Goal: Task Accomplishment & Management: Manage account settings

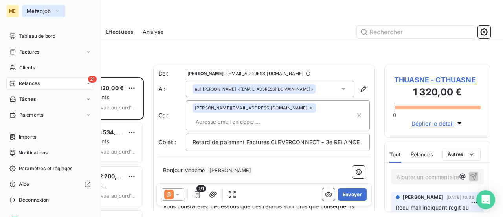
click at [36, 13] on span "Meteojob" at bounding box center [39, 11] width 24 height 6
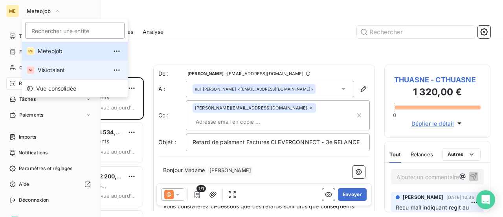
click at [46, 70] on span "Visiotalent" at bounding box center [73, 70] width 70 height 8
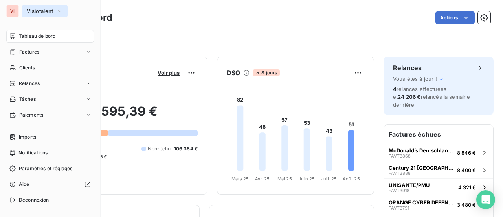
click at [61, 13] on icon "button" at bounding box center [60, 11] width 6 height 8
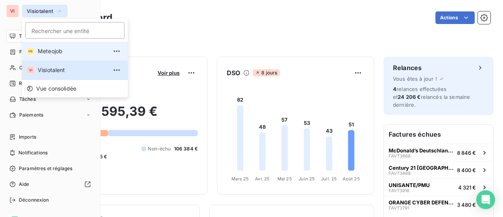
click at [58, 52] on span "Meteojob" at bounding box center [73, 51] width 70 height 8
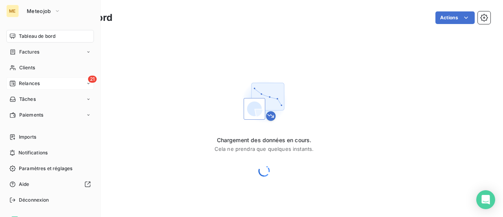
click at [28, 84] on span "Relances" at bounding box center [29, 83] width 21 height 7
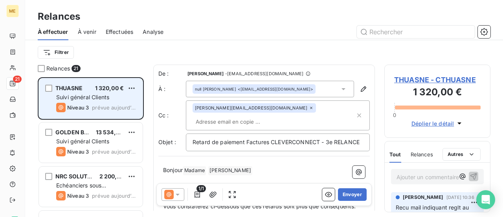
scroll to position [134, 100]
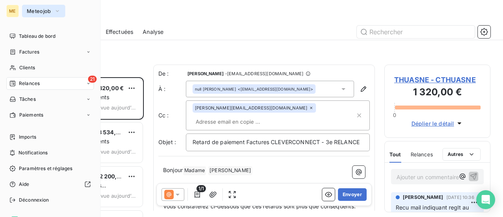
click at [39, 13] on span "Meteojob" at bounding box center [39, 11] width 24 height 6
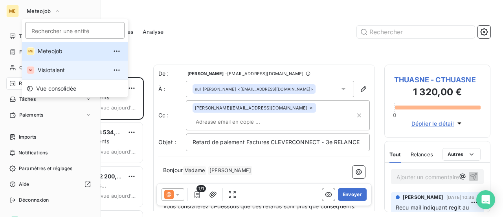
click at [46, 71] on span "Visiotalent" at bounding box center [73, 70] width 70 height 8
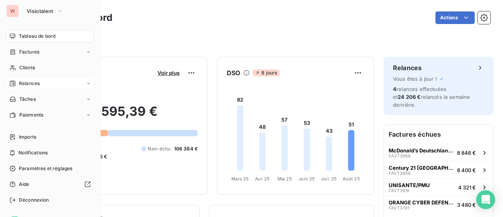
click at [24, 84] on span "Relances" at bounding box center [29, 83] width 21 height 7
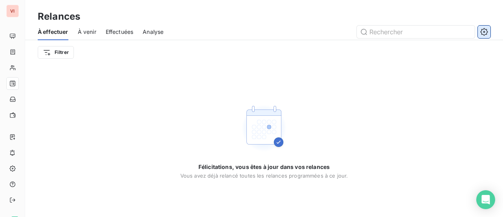
click at [480, 35] on icon "button" at bounding box center [484, 32] width 8 height 8
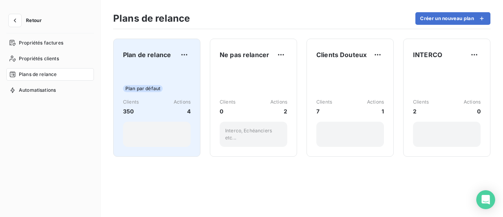
click at [162, 74] on div "Plan par défaut Clients 350 Actions 4" at bounding box center [157, 106] width 68 height 79
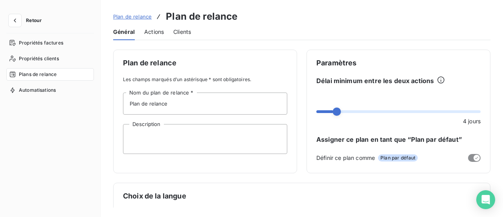
click at [152, 34] on span "Actions" at bounding box center [154, 32] width 20 height 8
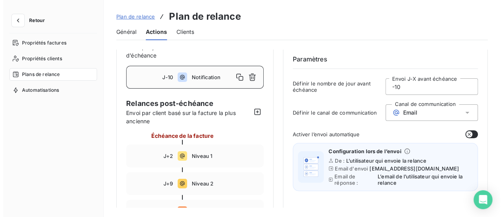
scroll to position [39, 0]
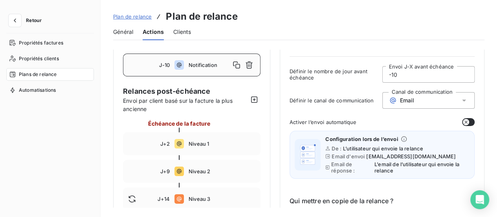
click at [470, 123] on button "button" at bounding box center [468, 122] width 13 height 8
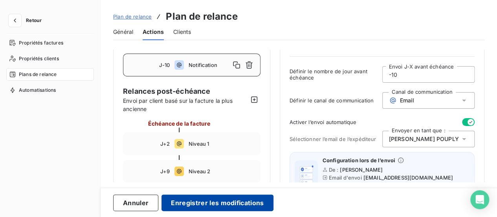
click at [225, 204] on button "Enregistrer les modifications" at bounding box center [218, 202] width 112 height 17
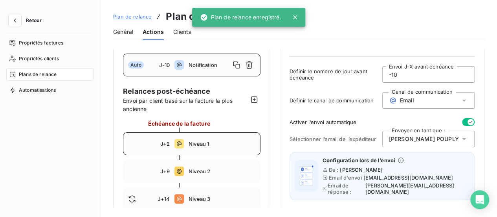
click at [226, 147] on div "J+2 Niveau 1" at bounding box center [192, 143] width 138 height 23
type input "2"
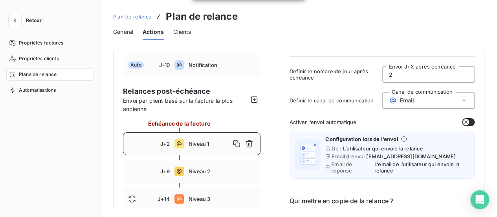
click at [466, 123] on button "button" at bounding box center [468, 122] width 13 height 8
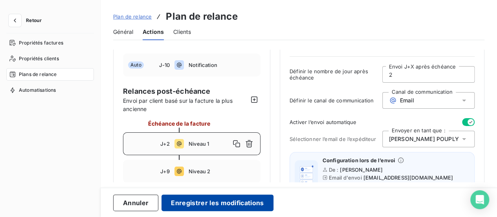
click at [228, 202] on button "Enregistrer les modifications" at bounding box center [218, 202] width 112 height 17
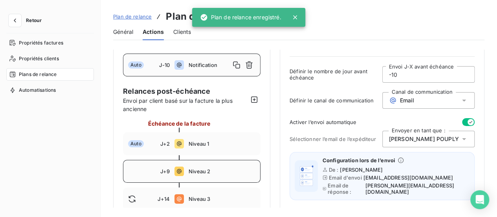
click at [230, 171] on span "Niveau 2" at bounding box center [222, 171] width 67 height 6
type input "9"
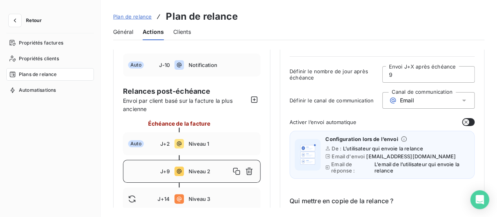
click at [467, 121] on button "button" at bounding box center [468, 122] width 13 height 8
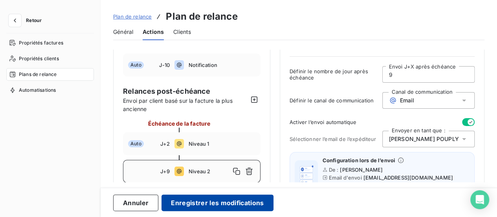
click at [237, 203] on button "Enregistrer les modifications" at bounding box center [218, 202] width 112 height 17
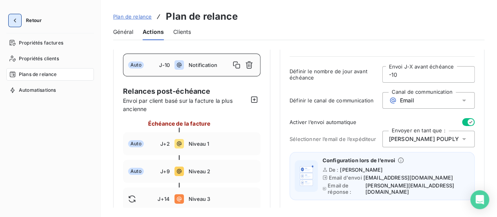
click at [18, 20] on icon "button" at bounding box center [15, 21] width 8 height 8
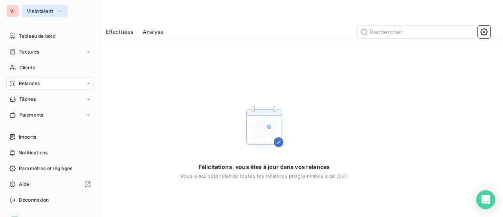
click at [50, 11] on span "Visiotalent" at bounding box center [40, 11] width 27 height 6
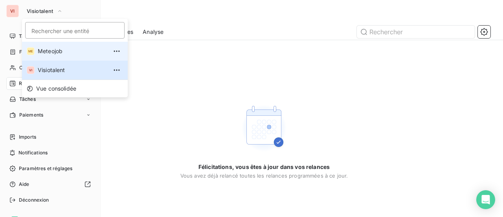
click at [48, 45] on li "ME Meteojob" at bounding box center [75, 51] width 106 height 19
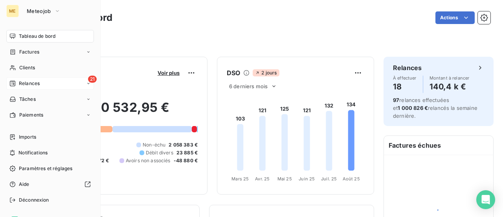
click at [31, 88] on div "21 Relances" at bounding box center [50, 83] width 88 height 13
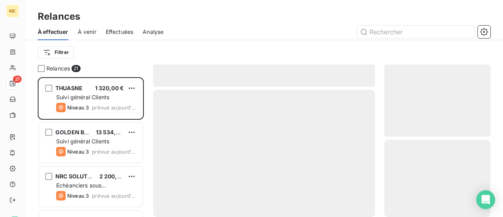
scroll to position [134, 100]
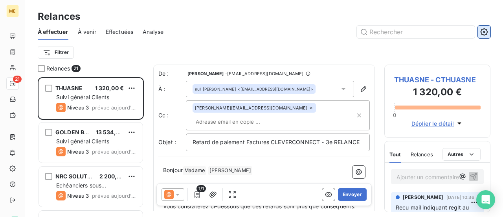
click at [483, 35] on icon "button" at bounding box center [483, 31] width 7 height 7
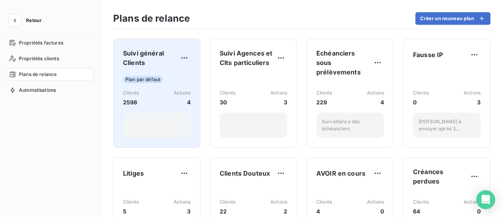
click at [152, 95] on div "Clients 2598 Actions 4" at bounding box center [157, 97] width 68 height 17
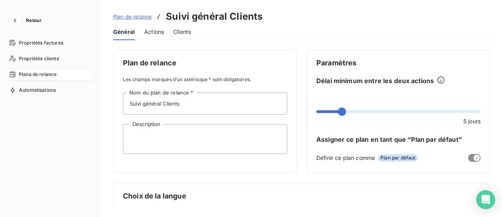
click at [152, 34] on span "Actions" at bounding box center [154, 32] width 20 height 8
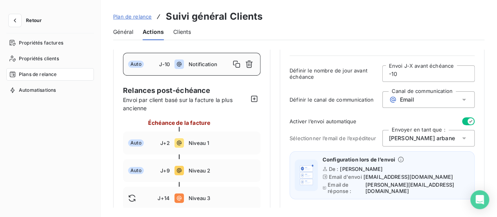
scroll to position [79, 0]
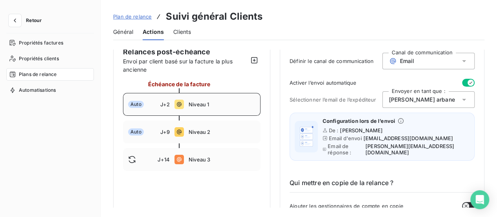
click at [226, 101] on span "Niveau 1" at bounding box center [222, 104] width 67 height 6
type input "2"
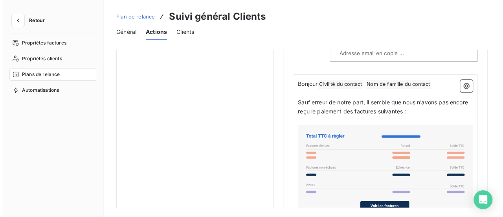
scroll to position [668, 0]
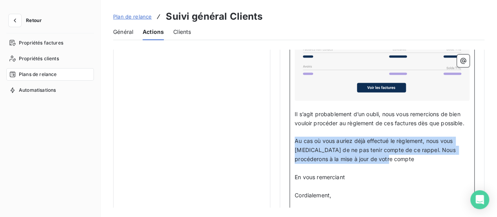
drag, startPoint x: 375, startPoint y: 156, endPoint x: 294, endPoint y: 137, distance: 82.8
click at [294, 137] on div "Bonjour Civilité du contact ﻿ Nom de famille du contact ﻿ ﻿ ﻿ Sauf erreur de no…" at bounding box center [382, 114] width 185 height 317
copy span "Au cas où vous auriez déjà effectué le règlement, nous vous [MEDICAL_DATA] de n…"
click at [31, 20] on span "Retour" at bounding box center [34, 20] width 16 height 5
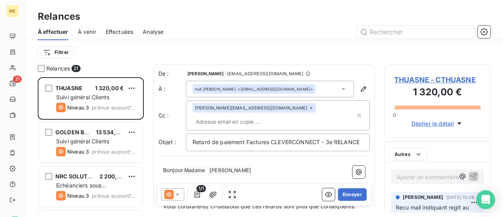
scroll to position [134, 100]
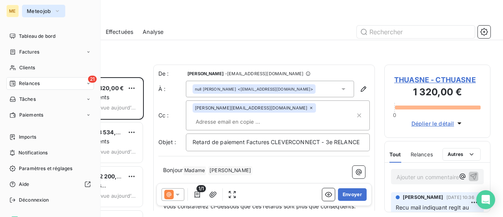
click at [43, 8] on span "Meteojob" at bounding box center [39, 11] width 24 height 6
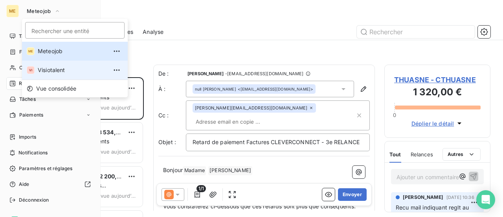
click at [52, 70] on span "Visiotalent" at bounding box center [73, 70] width 70 height 8
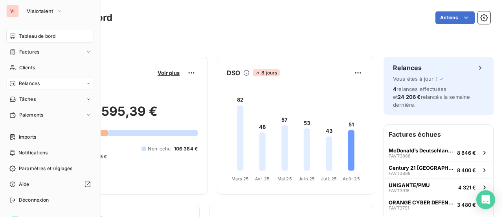
click at [25, 81] on span "Relances" at bounding box center [29, 83] width 21 height 7
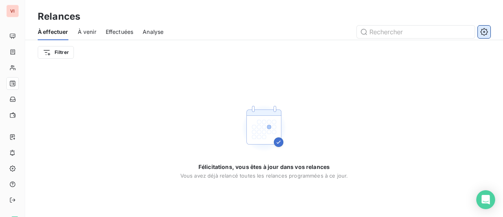
click at [487, 30] on icon "button" at bounding box center [483, 31] width 7 height 7
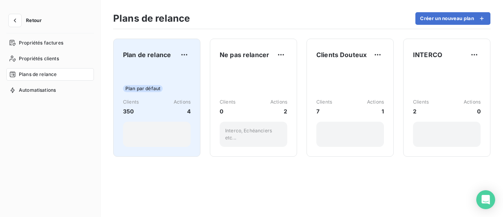
click at [174, 72] on div "Plan par défaut Clients 350 Actions 4" at bounding box center [157, 106] width 68 height 79
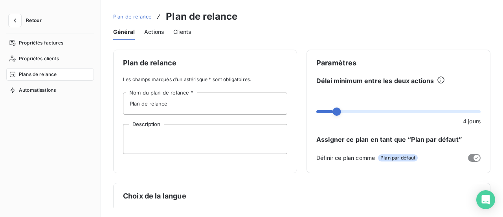
click at [154, 34] on span "Actions" at bounding box center [154, 32] width 20 height 8
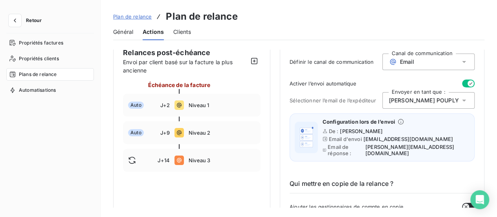
scroll to position [79, 0]
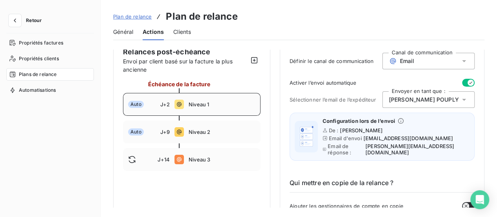
click at [228, 106] on span "Niveau 1" at bounding box center [222, 104] width 67 height 6
type input "2"
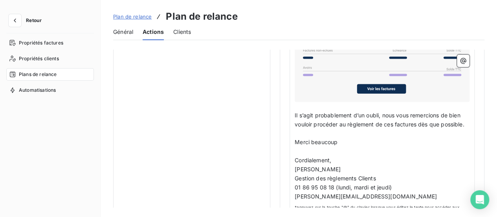
scroll to position [668, 0]
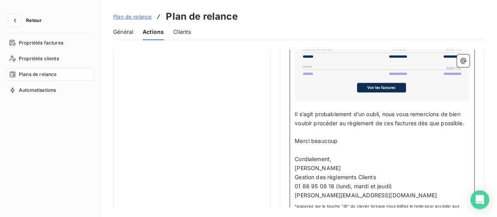
click at [351, 131] on p "﻿" at bounding box center [382, 132] width 175 height 9
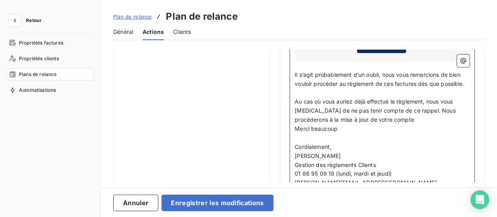
scroll to position [739, 0]
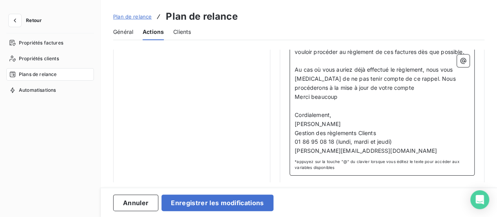
click at [295, 94] on span "Merci beaucoup" at bounding box center [316, 96] width 43 height 7
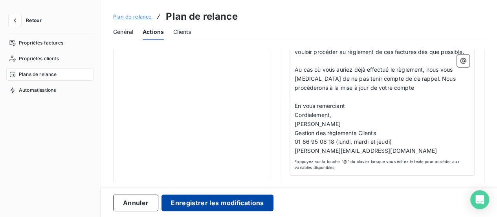
click at [233, 204] on button "Enregistrer les modifications" at bounding box center [218, 202] width 112 height 17
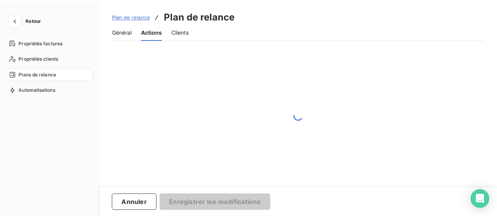
scroll to position [77, 0]
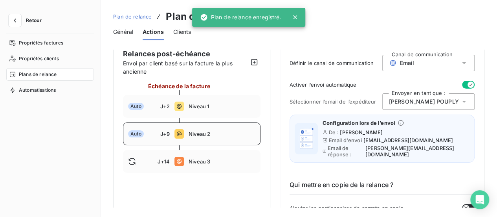
click at [202, 136] on div "Auto J+9 Niveau 2" at bounding box center [192, 133] width 138 height 23
type input "9"
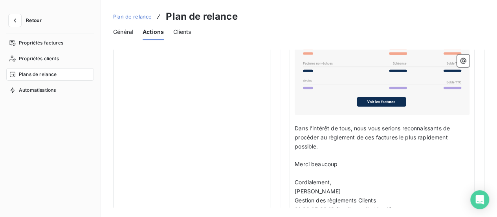
scroll to position [666, 0]
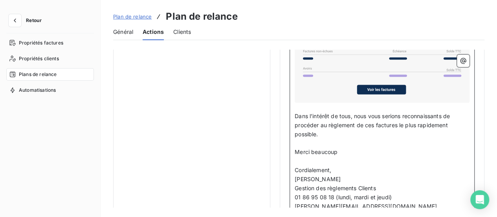
click at [338, 142] on p "﻿" at bounding box center [382, 142] width 175 height 9
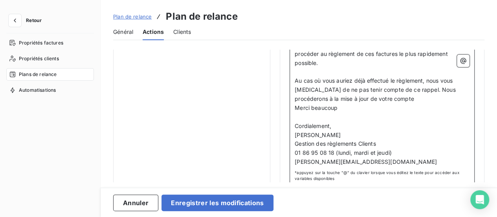
scroll to position [745, 0]
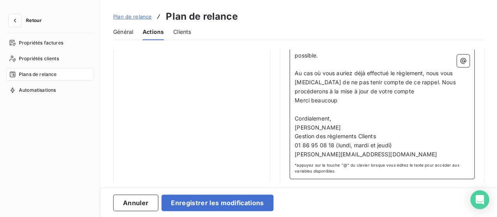
click at [295, 98] on span "Merci beaucoup" at bounding box center [316, 100] width 43 height 7
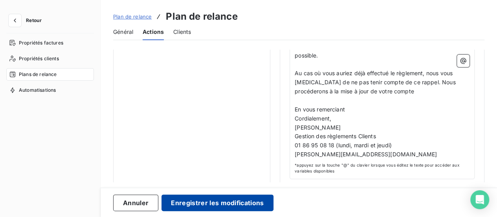
click at [239, 204] on button "Enregistrer les modifications" at bounding box center [218, 202] width 112 height 17
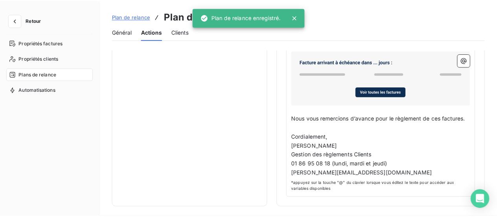
scroll to position [77, 0]
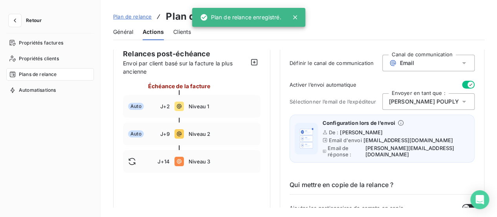
click at [462, 101] on icon at bounding box center [464, 101] width 8 height 8
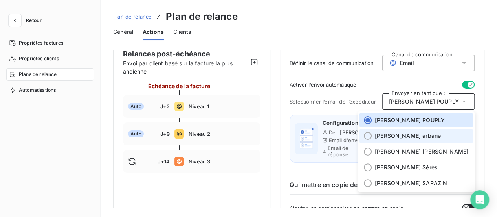
click at [428, 137] on span "bruno arbane" at bounding box center [408, 136] width 66 height 8
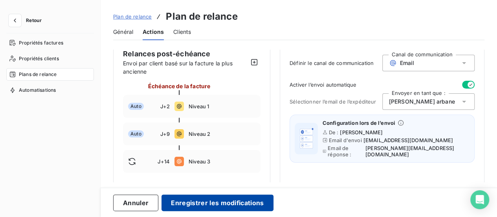
click at [251, 202] on button "Enregistrer les modifications" at bounding box center [218, 202] width 112 height 17
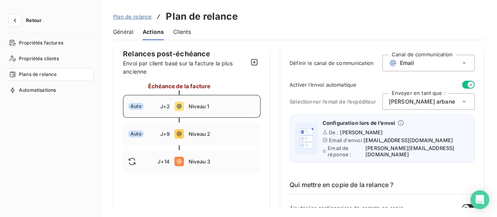
click at [220, 109] on div "Auto J+2 Niveau 1" at bounding box center [192, 106] width 138 height 23
type input "2"
click at [460, 101] on icon at bounding box center [464, 101] width 8 height 8
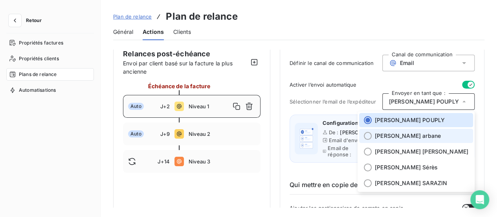
click at [416, 136] on span "bruno arbane" at bounding box center [408, 136] width 66 height 8
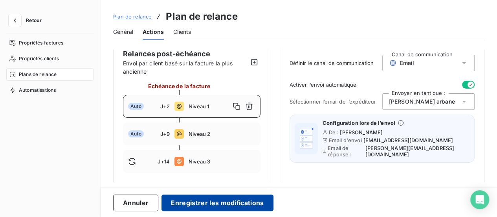
click at [232, 199] on button "Enregistrer les modifications" at bounding box center [218, 202] width 112 height 17
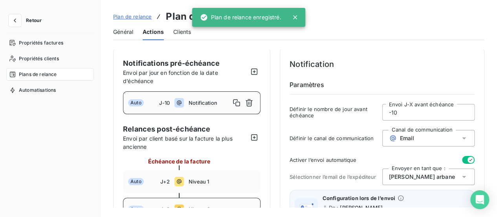
scroll to position [0, 0]
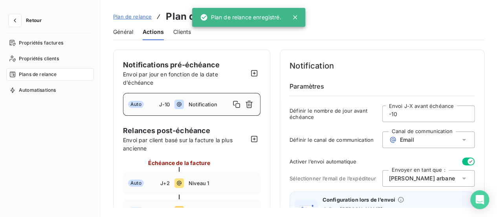
click at [209, 104] on span "Notification" at bounding box center [210, 104] width 42 height 6
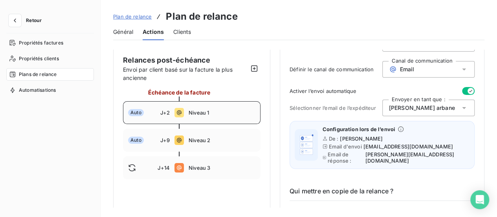
scroll to position [79, 0]
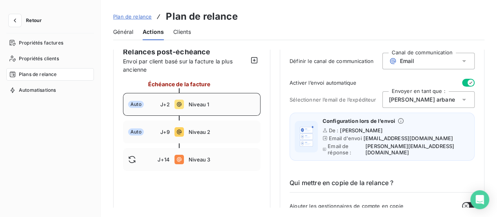
click at [239, 113] on div "Auto J+2 Niveau 1" at bounding box center [192, 104] width 138 height 23
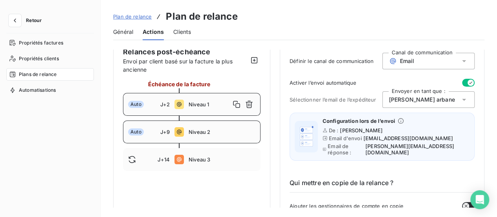
click at [234, 131] on span "Niveau 2" at bounding box center [222, 132] width 67 height 6
type input "9"
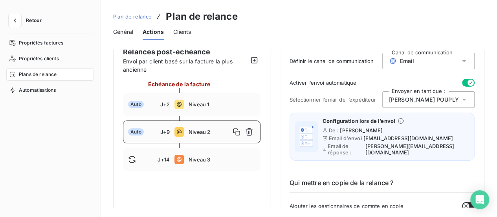
click at [462, 99] on icon at bounding box center [464, 100] width 4 height 2
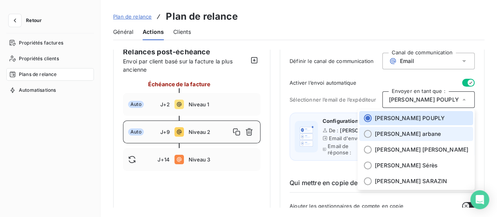
click at [428, 135] on span "bruno arbane" at bounding box center [408, 134] width 66 height 8
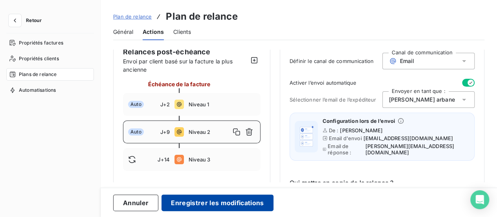
click at [204, 206] on button "Enregistrer les modifications" at bounding box center [218, 202] width 112 height 17
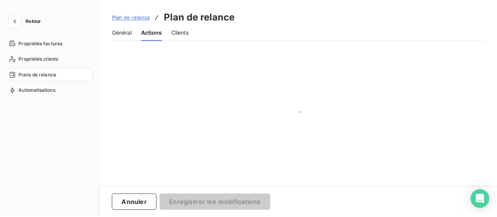
scroll to position [77, 0]
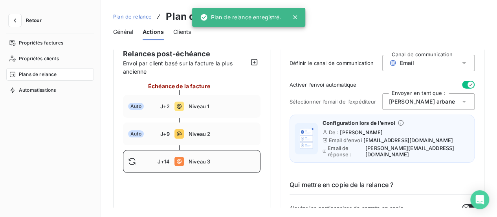
click at [224, 163] on span "Niveau 3" at bounding box center [222, 161] width 67 height 6
type input "14"
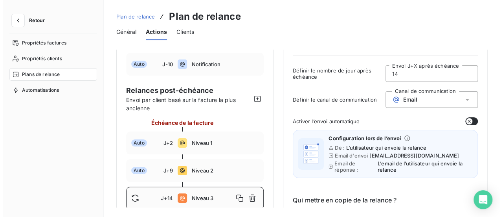
scroll to position [0, 0]
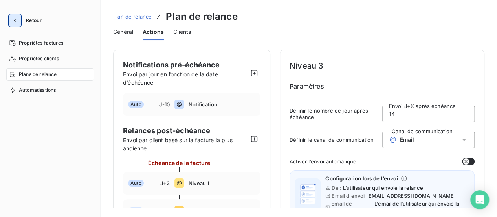
click at [16, 20] on icon "button" at bounding box center [15, 21] width 8 height 8
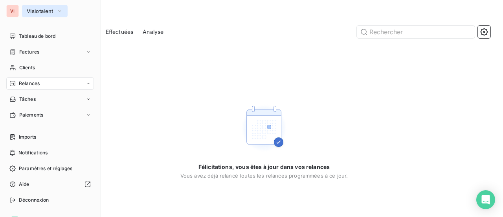
click at [53, 10] on span "Visiotalent" at bounding box center [40, 11] width 27 height 6
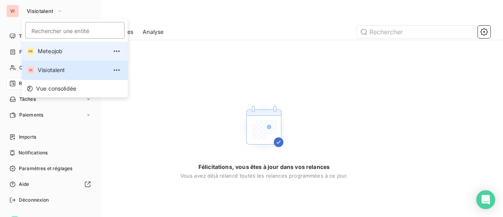
click at [49, 50] on span "Meteojob" at bounding box center [73, 51] width 70 height 8
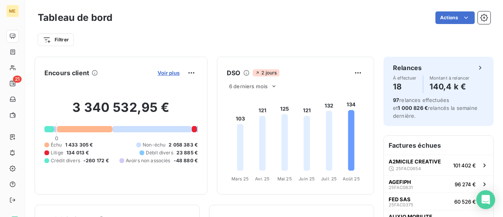
click at [167, 70] on span "Voir plus" at bounding box center [169, 73] width 22 height 6
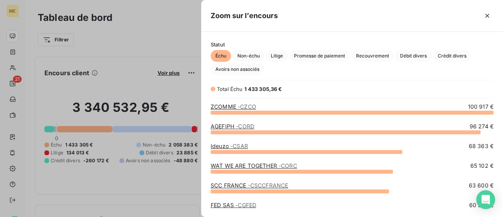
scroll to position [99, 296]
click at [451, 58] on span "Crédit divers" at bounding box center [452, 56] width 38 height 12
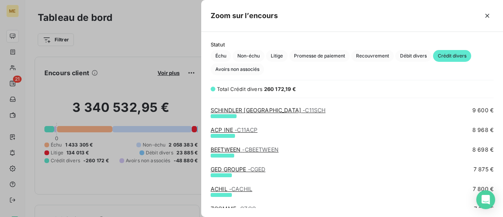
scroll to position [0, 0]
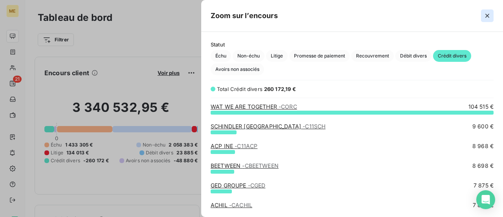
click at [489, 16] on icon "button" at bounding box center [487, 16] width 8 height 8
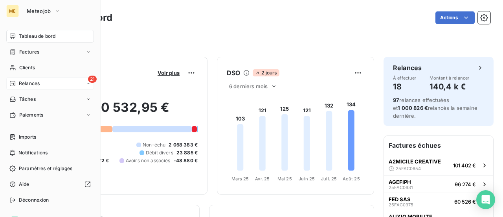
click at [28, 85] on span "Relances" at bounding box center [29, 83] width 21 height 7
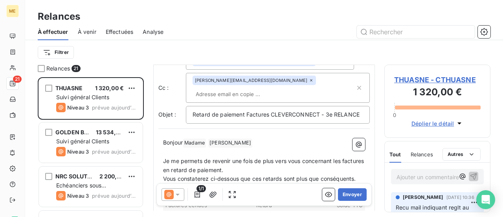
scroll to position [40, 0]
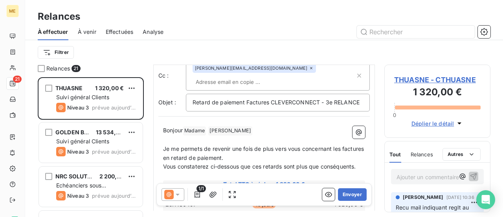
click at [414, 82] on span "THUASNE - CTHUASNE" at bounding box center [437, 79] width 86 height 11
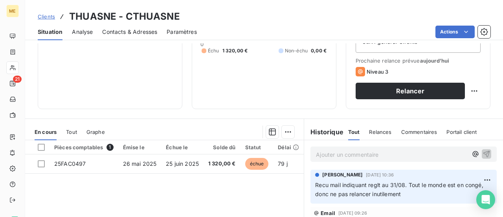
scroll to position [118, 0]
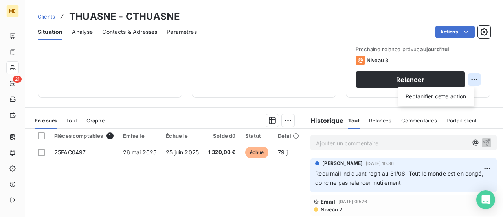
click at [470, 78] on html "ME 21 Clients THUASNE - CTHUASNE Situation Analyse Contacts & Adresses Paramètr…" at bounding box center [251, 108] width 503 height 217
click at [464, 93] on div "Replanifier cette action" at bounding box center [436, 96] width 70 height 13
select select "7"
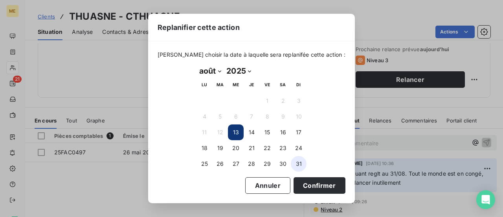
click at [298, 167] on button "31" at bounding box center [299, 164] width 16 height 16
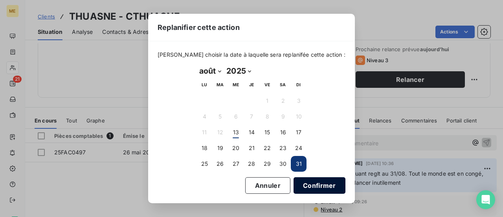
click at [303, 181] on button "Confirmer" at bounding box center [320, 185] width 52 height 17
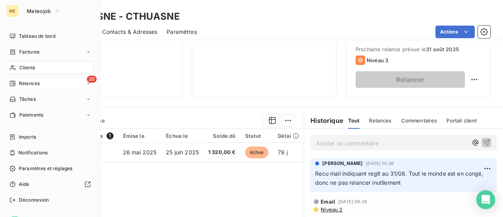
click at [24, 84] on span "Relances" at bounding box center [29, 83] width 21 height 7
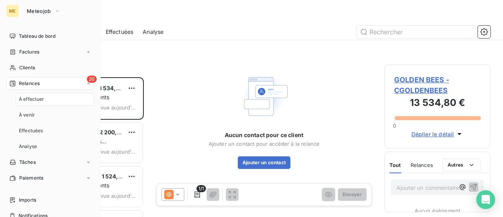
scroll to position [134, 100]
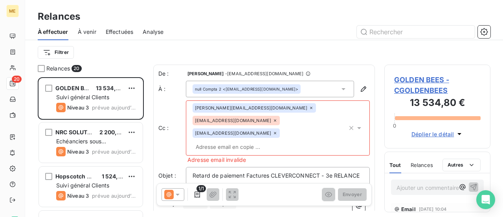
click at [416, 91] on span "GOLDEN BEES - CGOLDENBEES" at bounding box center [437, 84] width 86 height 21
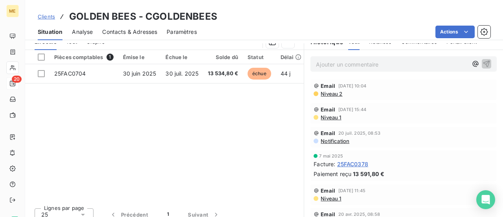
scroll to position [204, 0]
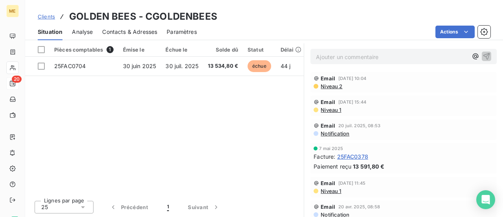
click at [357, 154] on span "25FAC0378" at bounding box center [352, 156] width 31 height 8
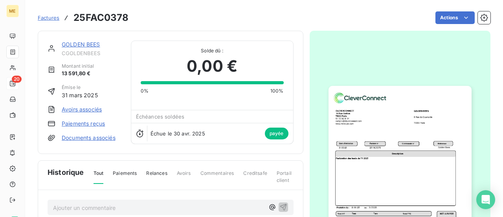
click at [358, 164] on img "button" at bounding box center [400, 187] width 143 height 202
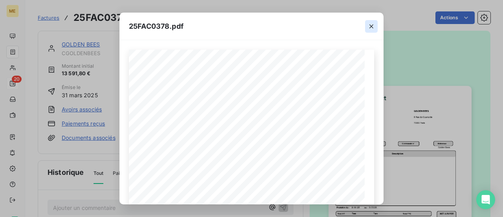
click at [369, 26] on icon "button" at bounding box center [371, 26] width 8 height 8
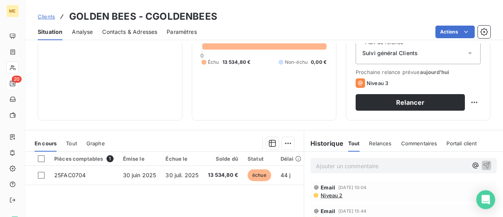
scroll to position [157, 0]
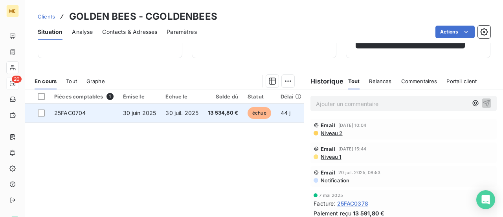
click at [221, 112] on span "13 534,80 €" at bounding box center [223, 113] width 30 height 8
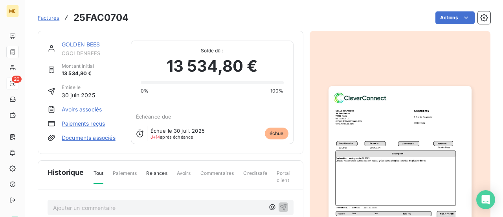
click at [340, 172] on img "button" at bounding box center [400, 187] width 143 height 202
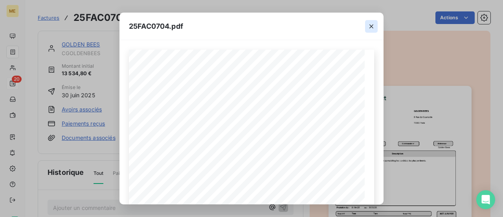
click at [372, 29] on icon "button" at bounding box center [371, 26] width 8 height 8
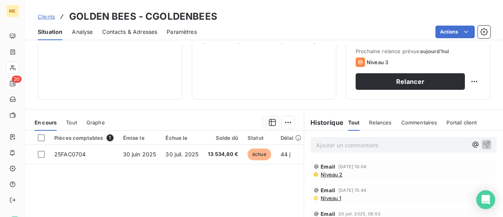
scroll to position [118, 0]
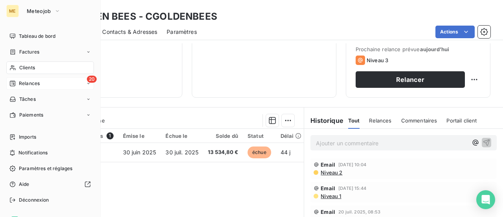
click at [43, 84] on div "20 Relances" at bounding box center [50, 83] width 88 height 13
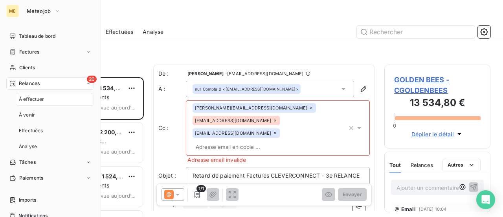
scroll to position [134, 100]
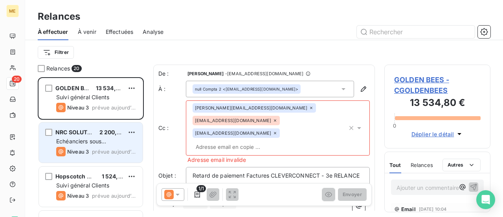
click at [106, 147] on div "Niveau 3 prévue aujourd’hui" at bounding box center [96, 151] width 80 height 9
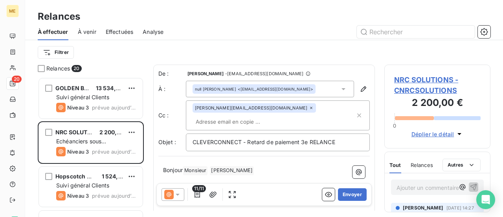
click at [429, 90] on span "NRC SOLUTIONS - CNRCSOLUTIONS" at bounding box center [437, 84] width 86 height 21
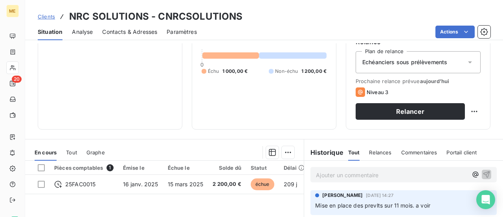
scroll to position [118, 0]
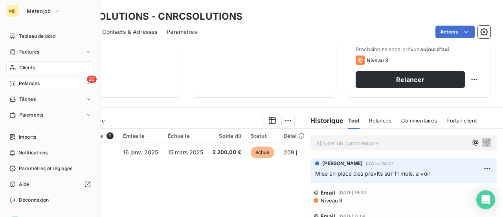
click at [28, 87] on div "20 Relances" at bounding box center [50, 83] width 88 height 13
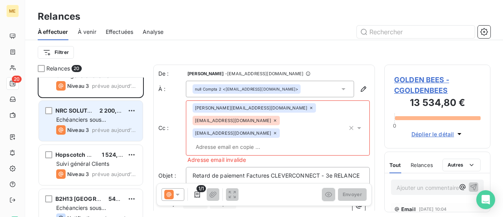
scroll to position [39, 0]
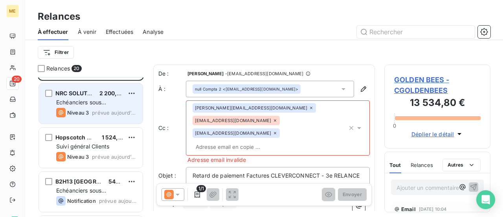
click at [94, 142] on div "Suivi général Clients" at bounding box center [96, 146] width 80 height 8
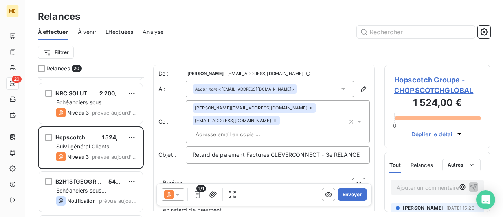
click at [439, 84] on span "Hopscotch Groupe - CHOPSCOTCHGLOBAL" at bounding box center [437, 84] width 86 height 21
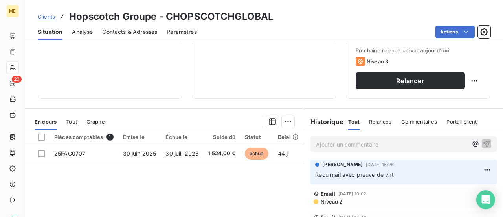
scroll to position [118, 0]
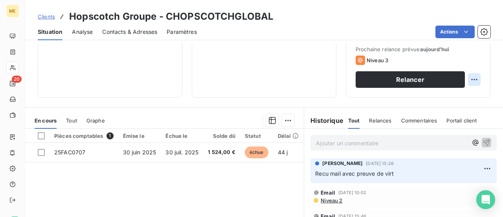
click at [470, 81] on html "ME 20 Clients Hopscotch Groupe - CHOPSCOTCHGLOBAL Situation Analyse Contacts & …" at bounding box center [251, 108] width 503 height 217
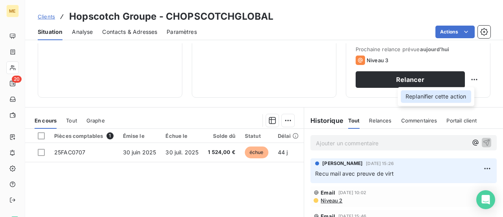
click at [464, 95] on div "Replanifier cette action" at bounding box center [436, 96] width 70 height 13
select select "7"
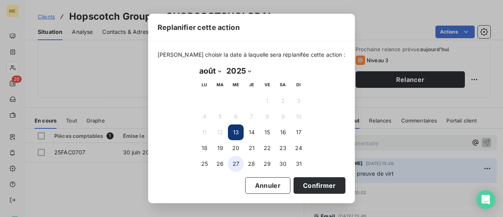
click at [233, 166] on button "27" at bounding box center [236, 164] width 16 height 16
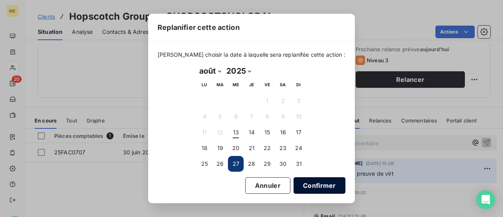
click at [311, 187] on button "Confirmer" at bounding box center [320, 185] width 52 height 17
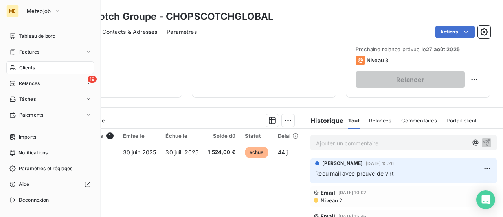
click at [33, 85] on span "Relances" at bounding box center [29, 83] width 21 height 7
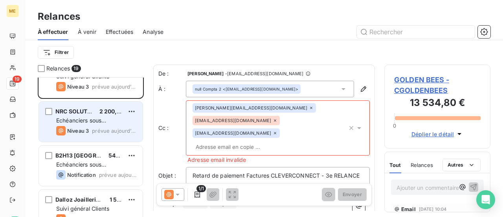
scroll to position [39, 0]
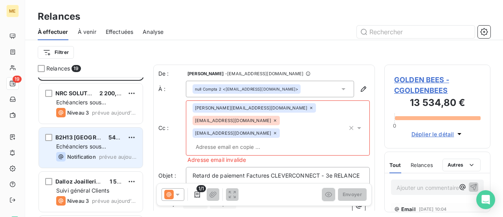
click at [126, 146] on div "Echéanciers sous prélèvements" at bounding box center [96, 146] width 80 height 8
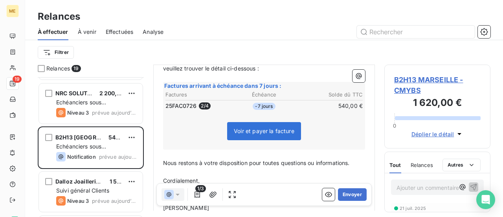
scroll to position [119, 0]
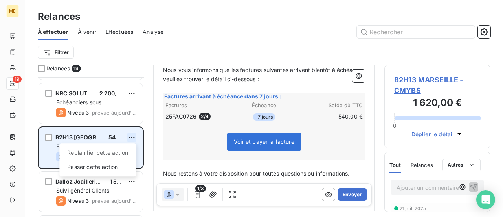
click at [133, 137] on html "ME 19 Relances À effectuer À venir Effectuées Analyse Filtrer Relances 19 GOLDE…" at bounding box center [251, 108] width 503 height 217
click at [116, 167] on div "Passer cette action" at bounding box center [97, 166] width 70 height 13
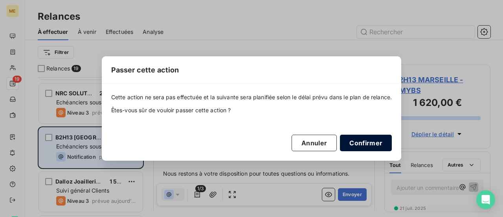
click at [370, 145] on button "Confirmer" at bounding box center [366, 142] width 52 height 17
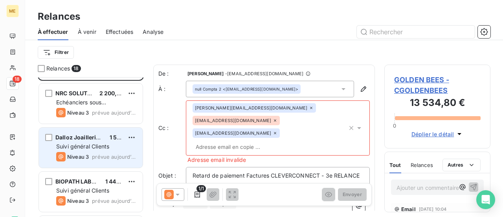
click at [112, 147] on div "Suivi général Clients" at bounding box center [96, 146] width 80 height 8
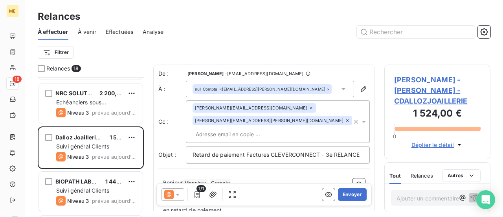
click at [419, 88] on span "[PERSON_NAME] - [PERSON_NAME] - CDALLOZJOAILLERIE" at bounding box center [437, 90] width 86 height 32
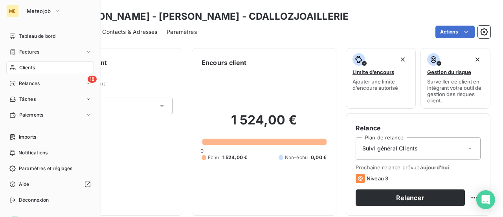
click at [29, 86] on span "Relances" at bounding box center [29, 83] width 21 height 7
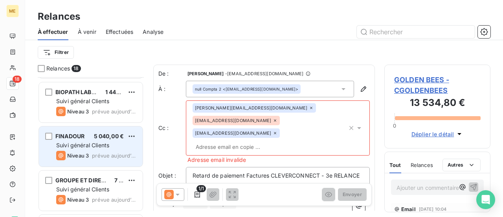
scroll to position [118, 0]
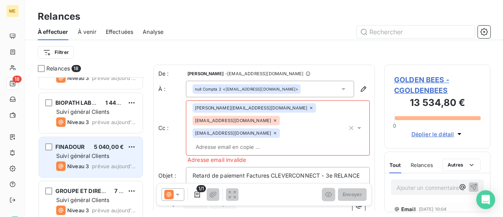
click at [98, 123] on span "prévue aujourd’hui" at bounding box center [114, 122] width 44 height 6
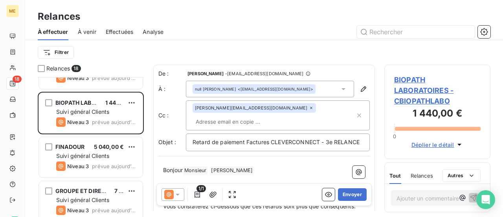
click at [422, 94] on span "BIOPATH LABORATOIRES - CBIOPATHLABO" at bounding box center [437, 90] width 86 height 32
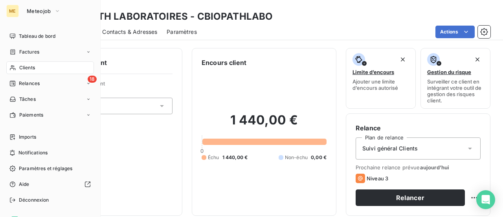
click at [24, 86] on span "Relances" at bounding box center [29, 83] width 21 height 7
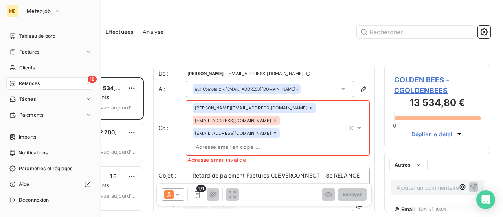
scroll to position [134, 100]
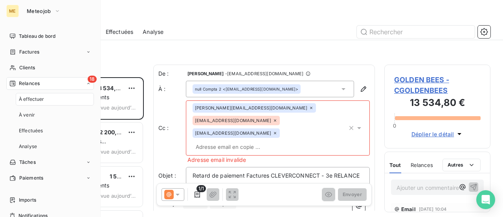
click at [35, 82] on span "Relances" at bounding box center [29, 83] width 21 height 7
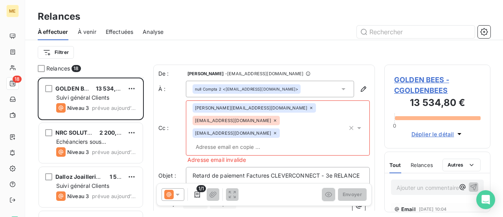
scroll to position [118, 0]
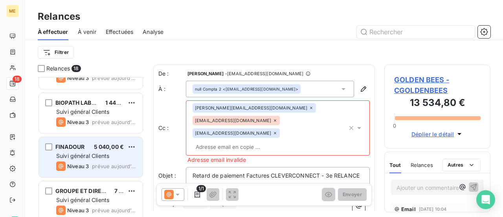
click at [88, 163] on span "Niveau 3" at bounding box center [78, 166] width 22 height 6
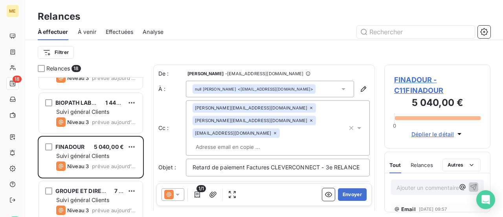
click at [414, 89] on span "FINADOUR - C11FINADOUR" at bounding box center [437, 84] width 86 height 21
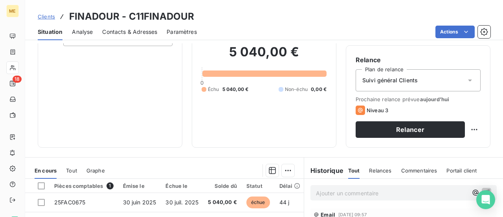
scroll to position [39, 0]
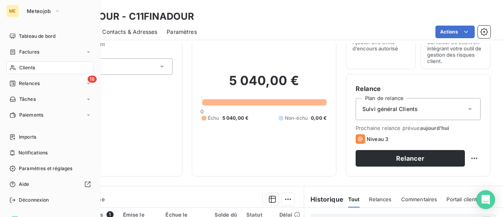
click at [31, 81] on span "Relances" at bounding box center [29, 83] width 21 height 7
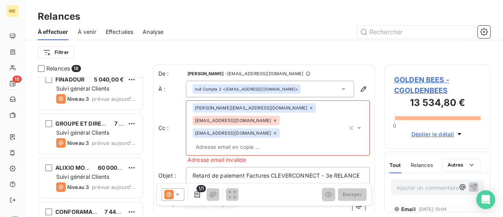
scroll to position [196, 0]
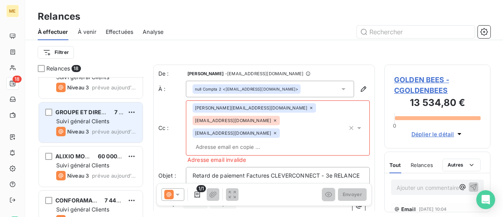
click at [112, 124] on div "Suivi général Clients" at bounding box center [96, 121] width 80 height 8
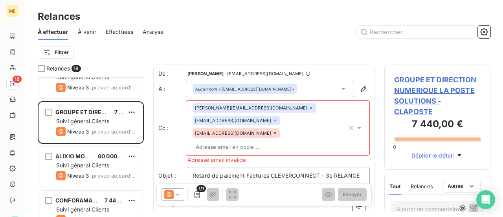
click at [428, 88] on span "GROUPE ET DIRECTION NUMERIQUE LA POSTE SOLUTIONS - CLAPOSTE" at bounding box center [437, 95] width 86 height 42
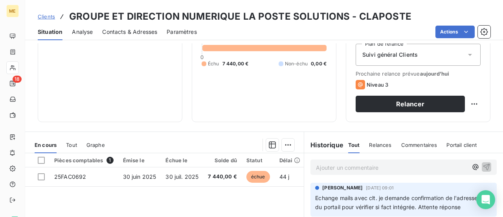
scroll to position [118, 0]
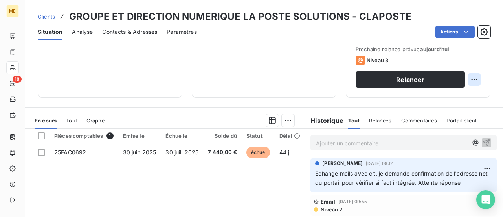
click at [469, 79] on html "ME 18 Clients GROUPE ET DIRECTION NUMERIQUE LA POSTE SOLUTIONS - CLAPOSTE Situa…" at bounding box center [251, 108] width 503 height 217
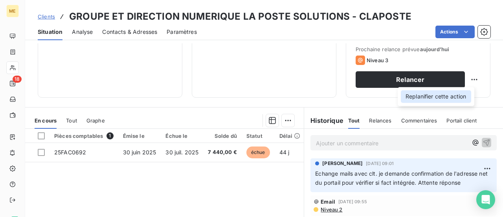
click at [466, 100] on div "Replanifier cette action" at bounding box center [436, 96] width 70 height 13
select select "7"
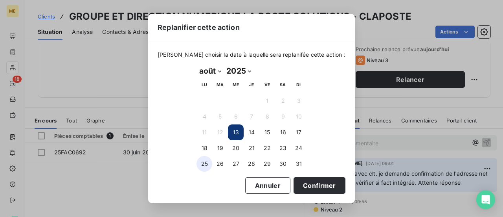
drag, startPoint x: 204, startPoint y: 166, endPoint x: 250, endPoint y: 180, distance: 47.1
click at [204, 166] on button "25" at bounding box center [204, 164] width 16 height 16
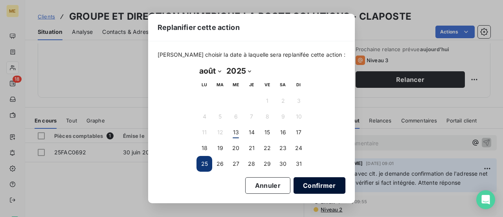
click at [325, 185] on button "Confirmer" at bounding box center [320, 185] width 52 height 17
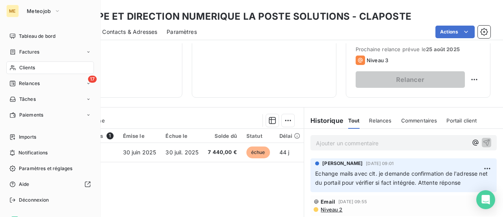
click at [28, 80] on span "Relances" at bounding box center [29, 83] width 21 height 7
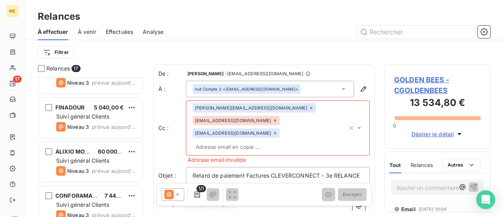
scroll to position [196, 0]
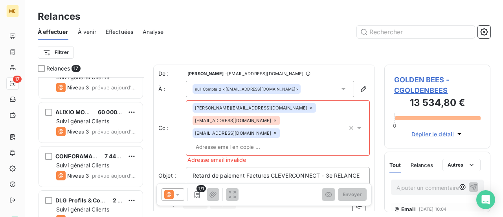
click at [108, 120] on span "Suivi général Clients" at bounding box center [82, 120] width 53 height 7
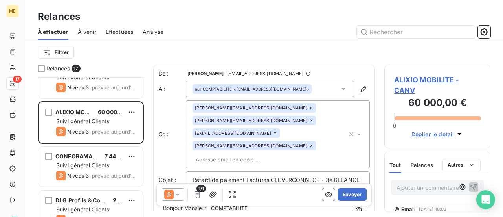
click at [439, 80] on span "ALIXIO MOBILITE - CANV" at bounding box center [437, 84] width 86 height 21
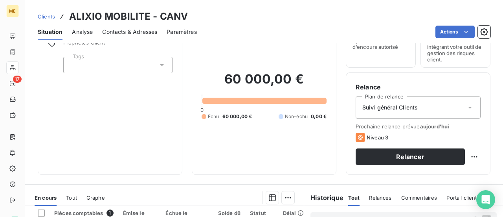
scroll to position [39, 0]
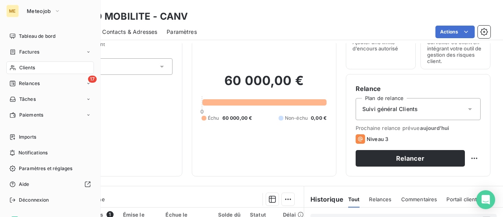
click at [38, 81] on span "Relances" at bounding box center [29, 83] width 21 height 7
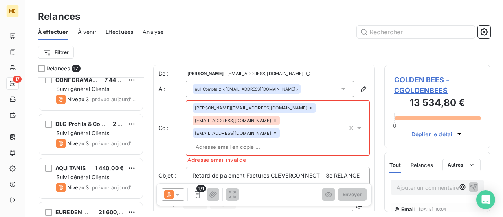
scroll to position [275, 0]
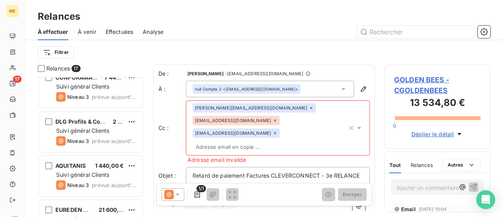
click at [109, 132] on span "Suivi général Clients" at bounding box center [82, 130] width 53 height 7
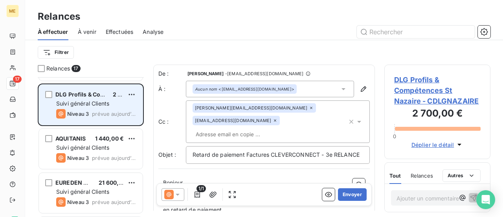
scroll to position [314, 0]
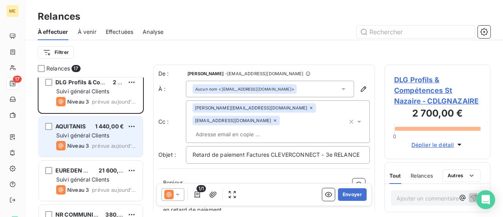
click at [99, 140] on div "AQUITANIS 1 440,00 € Suivi général Clients Niveau 3 prévue [DATE]" at bounding box center [91, 136] width 104 height 40
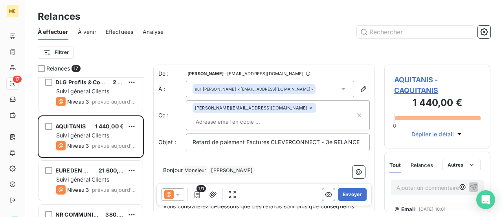
click at [415, 88] on span "AQUITANIS - CAQUITANIS" at bounding box center [437, 84] width 86 height 21
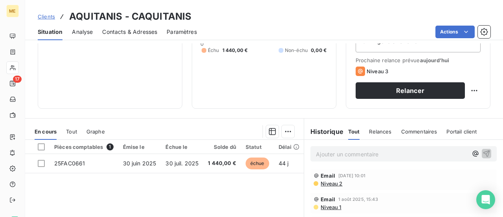
scroll to position [118, 0]
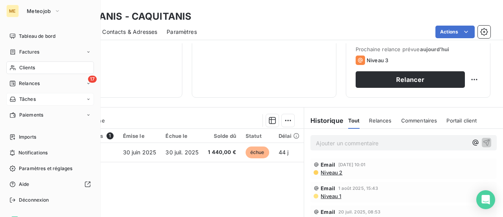
drag, startPoint x: 33, startPoint y: 80, endPoint x: 75, endPoint y: 96, distance: 44.7
click at [33, 80] on span "Relances" at bounding box center [29, 83] width 21 height 7
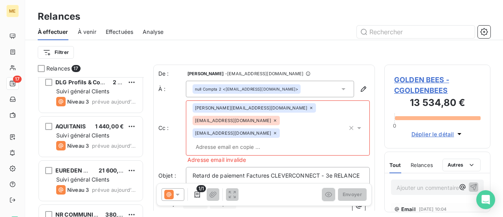
scroll to position [354, 0]
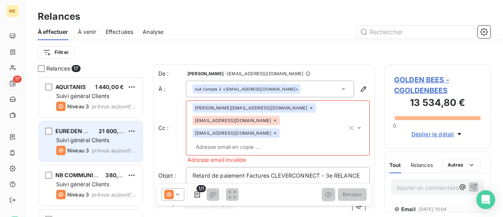
click at [102, 140] on span "Suivi général Clients" at bounding box center [82, 139] width 53 height 7
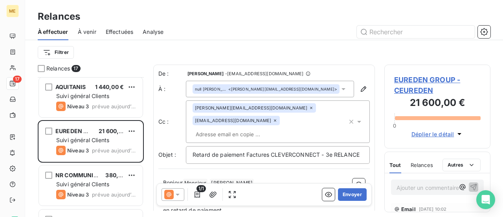
click at [425, 86] on span "EUREDEN GROUP - CEUREDEN" at bounding box center [437, 84] width 86 height 21
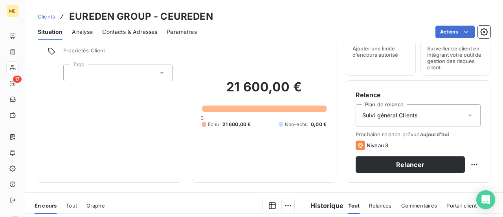
scroll to position [7, 0]
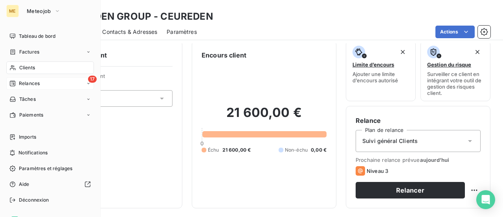
click at [25, 87] on div "17 Relances" at bounding box center [50, 83] width 88 height 13
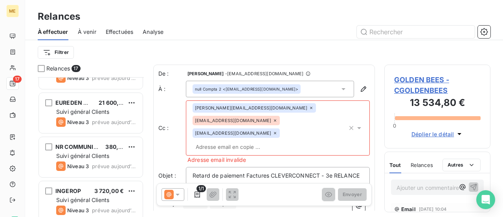
scroll to position [393, 0]
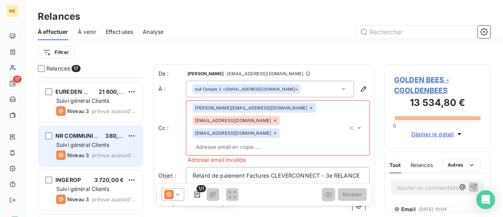
click at [107, 146] on span "Suivi général Clients" at bounding box center [82, 144] width 53 height 7
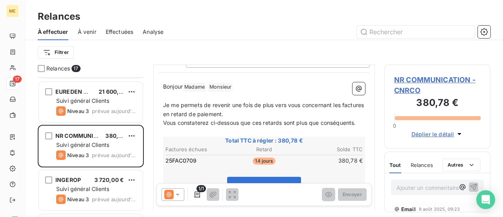
scroll to position [119, 0]
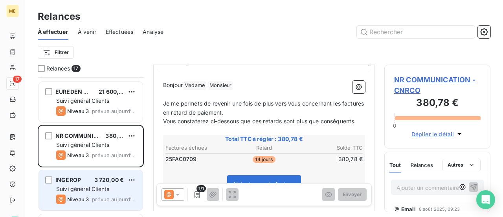
click at [90, 188] on span "Suivi général Clients" at bounding box center [82, 188] width 53 height 7
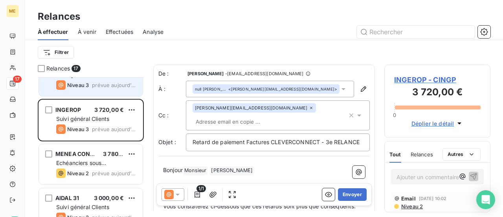
scroll to position [511, 0]
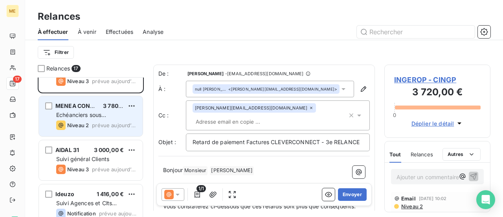
click at [98, 117] on span "Echéanciers sous prélèvements" at bounding box center [81, 118] width 50 height 15
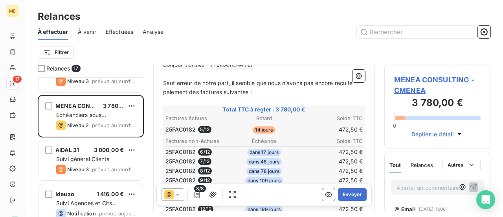
scroll to position [118, 0]
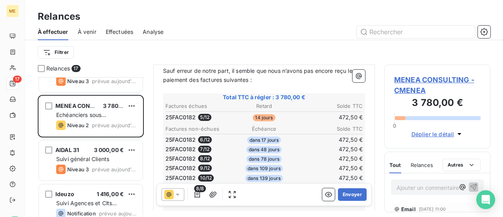
click at [435, 81] on span "MENEA CONSULTING - CMENEA" at bounding box center [437, 84] width 86 height 21
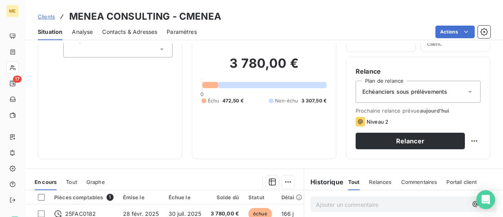
scroll to position [39, 0]
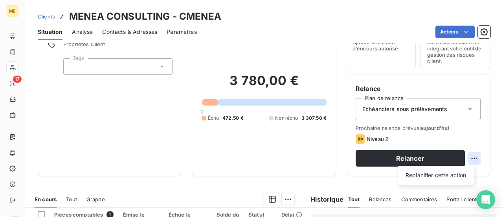
click at [467, 157] on html "ME 17 Clients MENEA CONSULTING - CMENEA Situation Analyse Contacts & Adresses P…" at bounding box center [251, 108] width 503 height 217
click at [465, 174] on div "Replanifier cette action" at bounding box center [436, 175] width 70 height 13
select select "7"
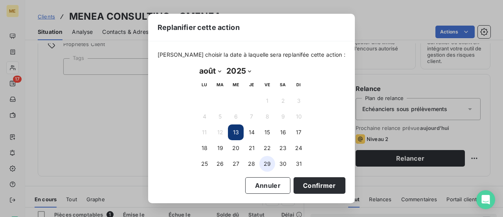
click at [264, 162] on button "29" at bounding box center [267, 164] width 16 height 16
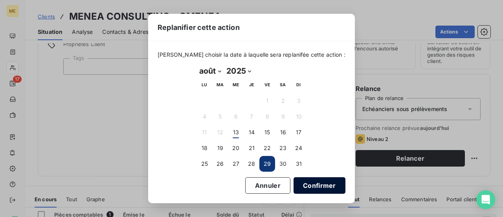
click at [310, 182] on button "Confirmer" at bounding box center [320, 185] width 52 height 17
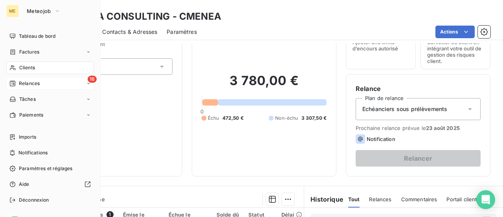
click at [33, 86] on span "Relances" at bounding box center [29, 83] width 21 height 7
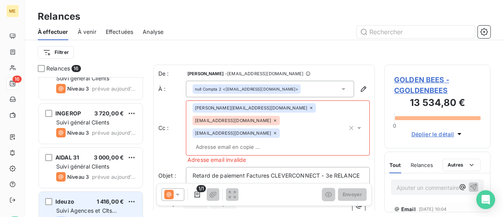
scroll to position [472, 0]
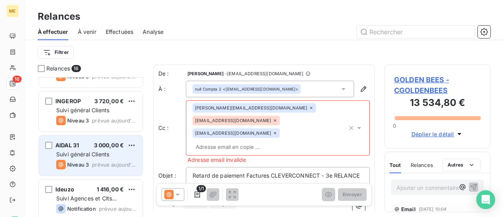
click at [121, 154] on div "Suivi général Clients" at bounding box center [96, 154] width 80 height 8
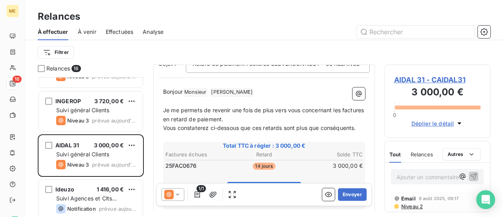
scroll to position [118, 0]
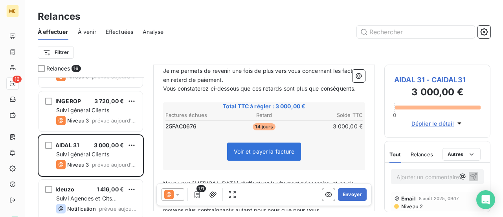
click at [439, 78] on span "AIDAL 31 - CAIDAL31" at bounding box center [437, 79] width 86 height 11
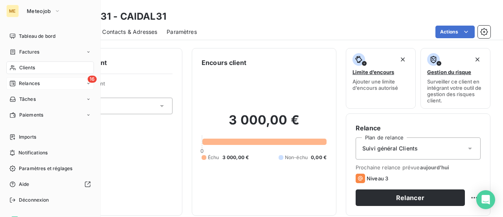
click at [27, 85] on span "Relances" at bounding box center [29, 83] width 21 height 7
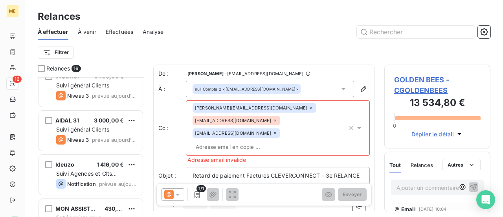
scroll to position [511, 0]
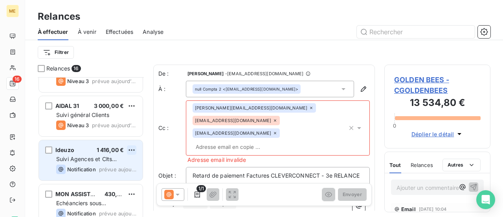
click at [133, 149] on html "ME 16 Relances À effectuer À venir Effectuées Analyse Filtrer Relances 16 NR CO…" at bounding box center [251, 108] width 503 height 217
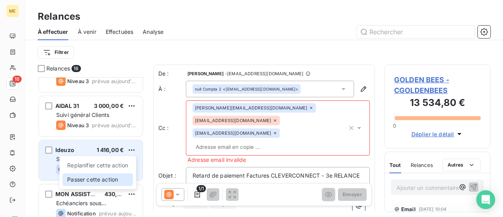
click at [119, 178] on div "Passer cette action" at bounding box center [97, 179] width 70 height 13
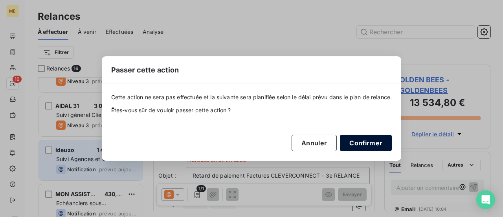
click at [366, 140] on button "Confirmer" at bounding box center [366, 142] width 52 height 17
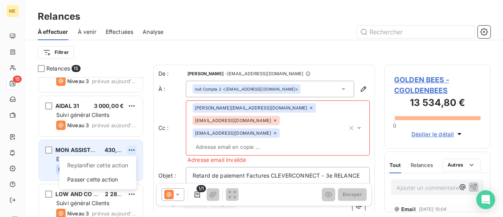
click at [133, 150] on html "ME 15 Relances À effectuer À venir Effectuées Analyse Filtrer Relances 15 NR CO…" at bounding box center [251, 108] width 503 height 217
click at [122, 176] on div "Passer cette action" at bounding box center [97, 179] width 70 height 13
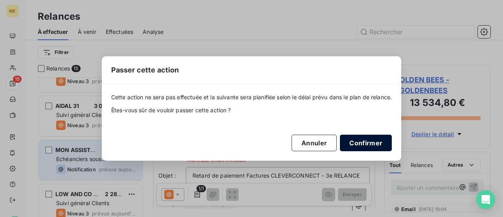
click at [366, 144] on button "Confirmer" at bounding box center [366, 142] width 52 height 17
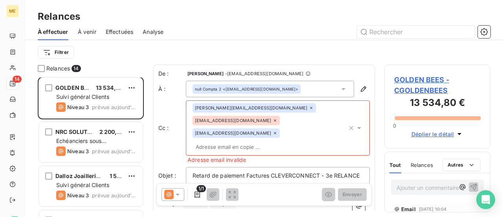
scroll to position [0, 0]
